Goal: Navigation & Orientation: Find specific page/section

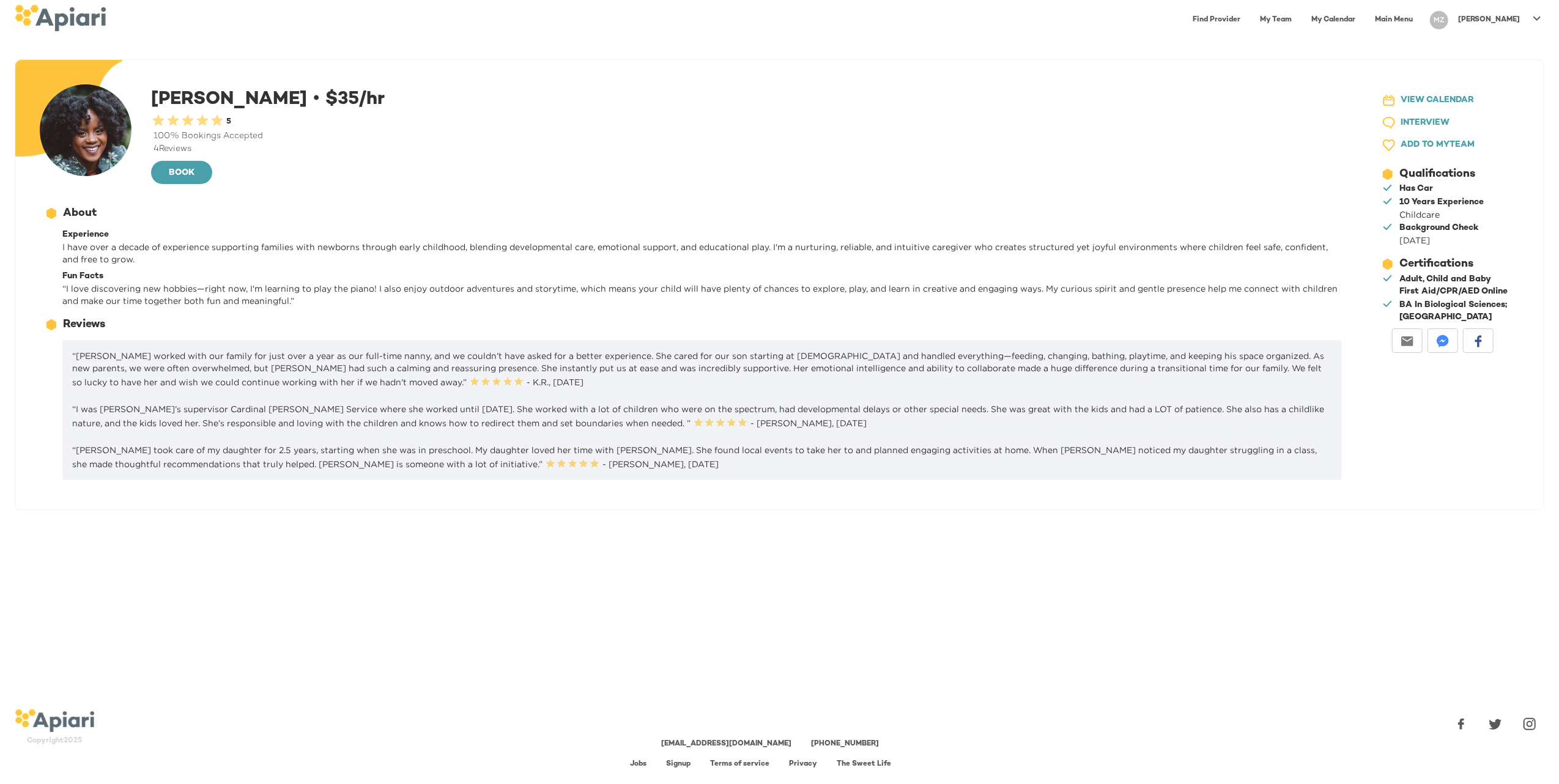
click at [1474, 97] on span "23979DC4-A7E4-489C-88E7-37869341D308 Created with sketchtool. VIEW CALENDAR" at bounding box center [1441, 100] width 119 height 15
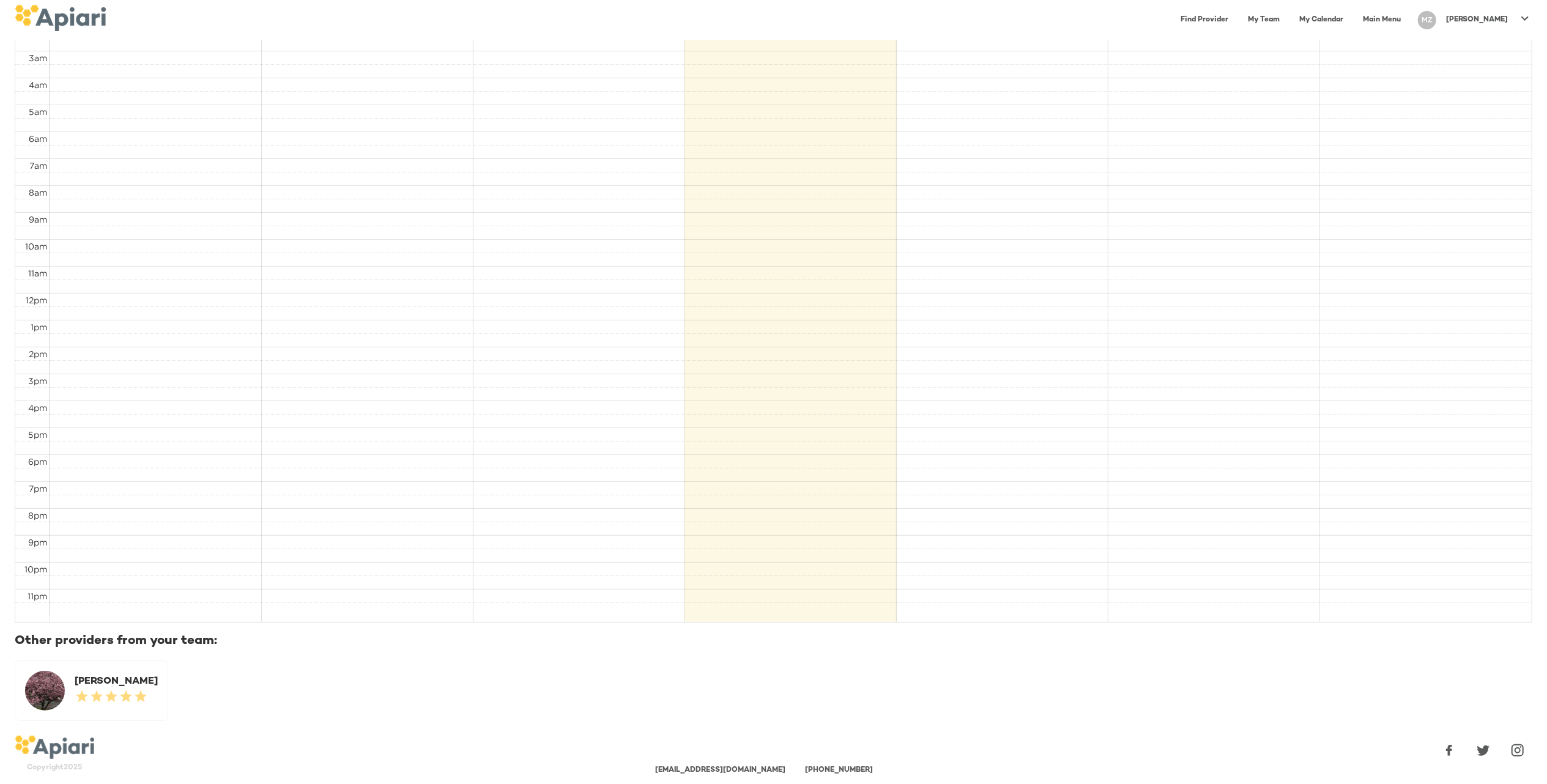
scroll to position [276, 0]
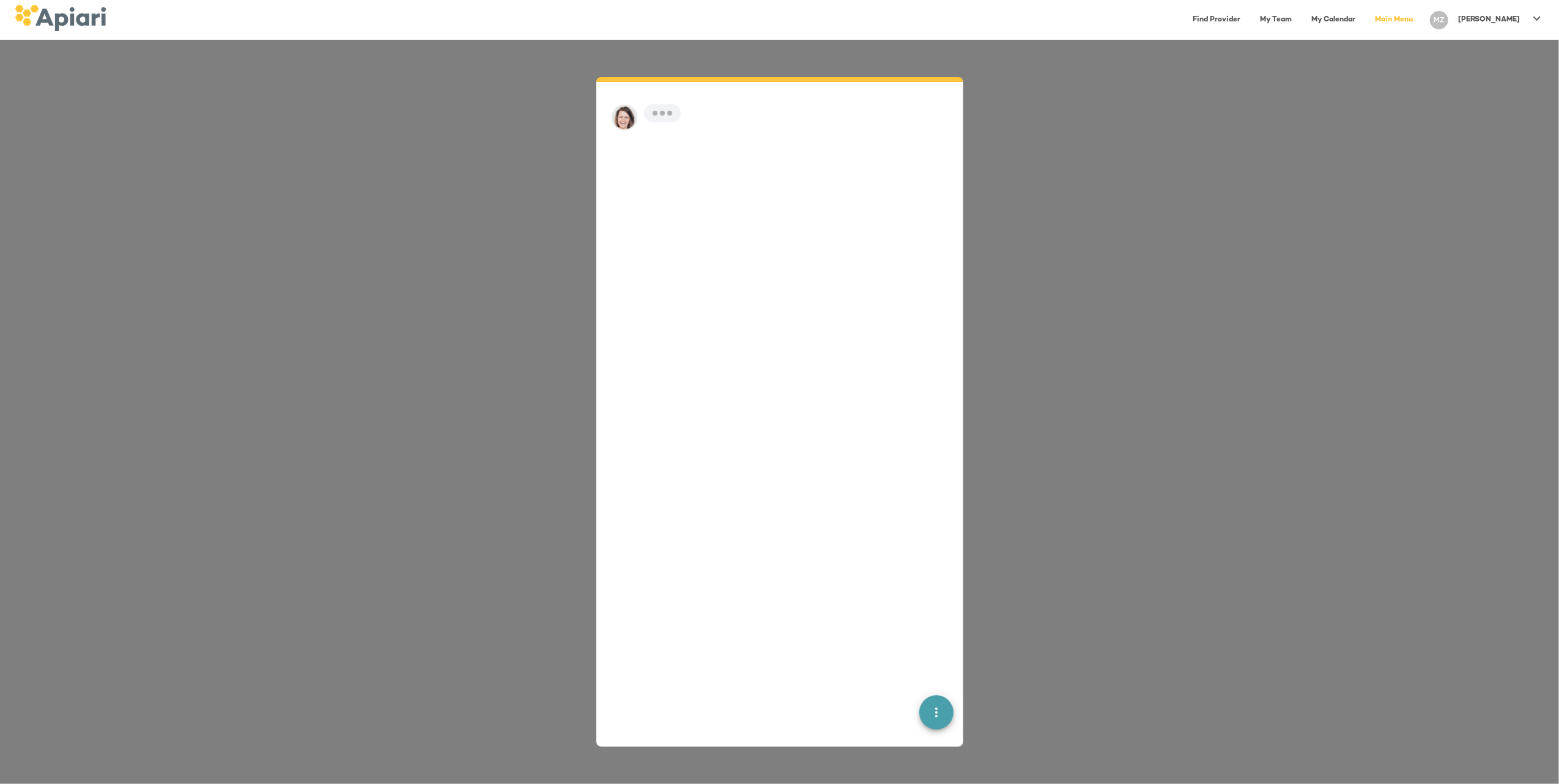
scroll to position [17, 0]
